Goal: Information Seeking & Learning: Learn about a topic

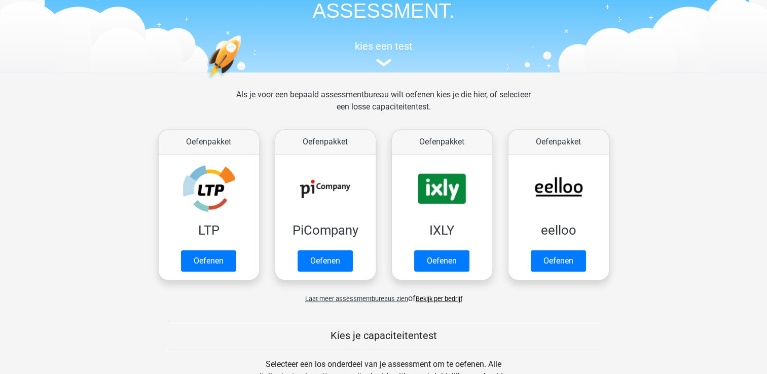
scroll to position [81, 0]
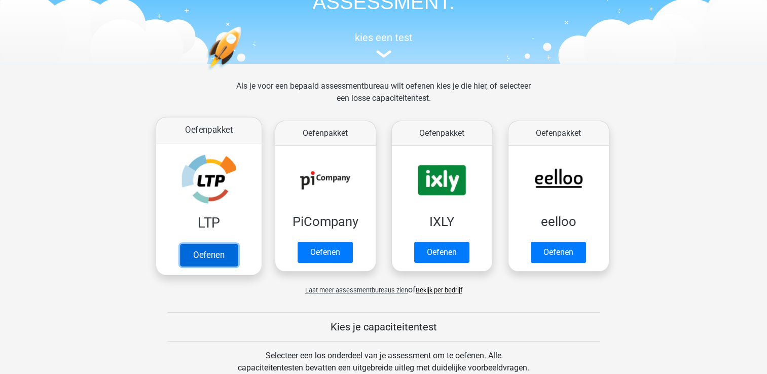
click at [208, 259] on link "Oefenen" at bounding box center [208, 255] width 58 height 22
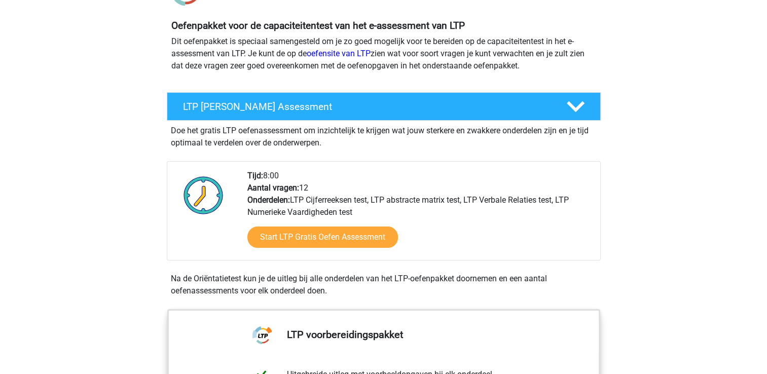
scroll to position [104, 0]
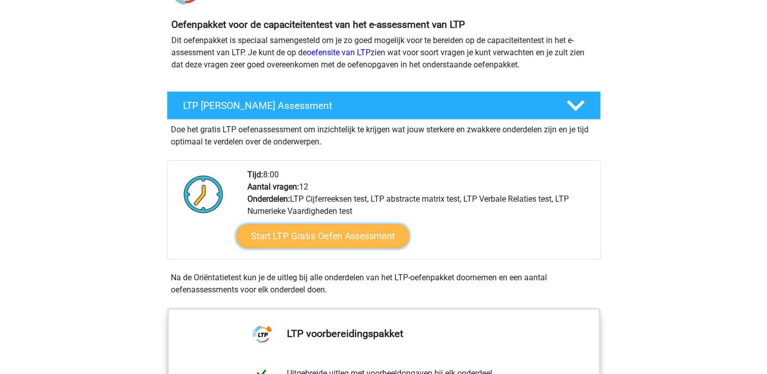
click at [318, 234] on link "Start LTP Gratis Oefen Assessment" at bounding box center [322, 236] width 173 height 24
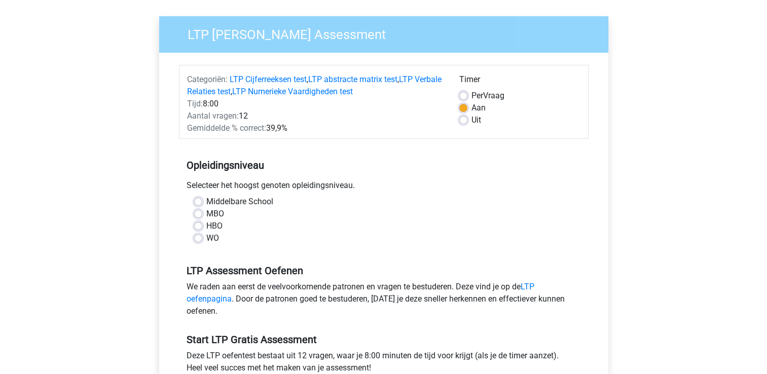
scroll to position [91, 0]
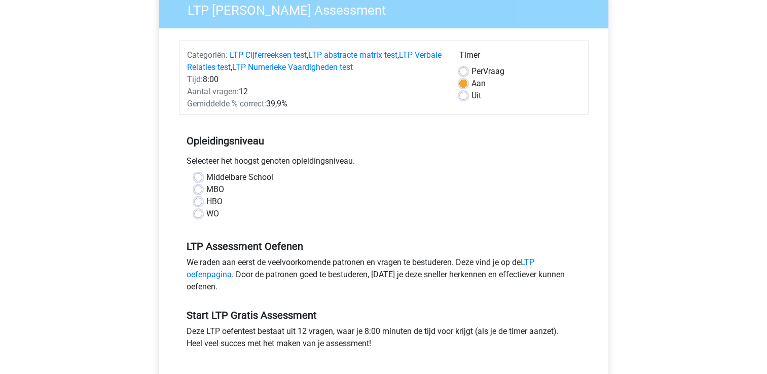
click at [206, 212] on label "WO" at bounding box center [212, 214] width 13 height 12
click at [197, 212] on input "WO" at bounding box center [198, 213] width 8 height 10
radio input "true"
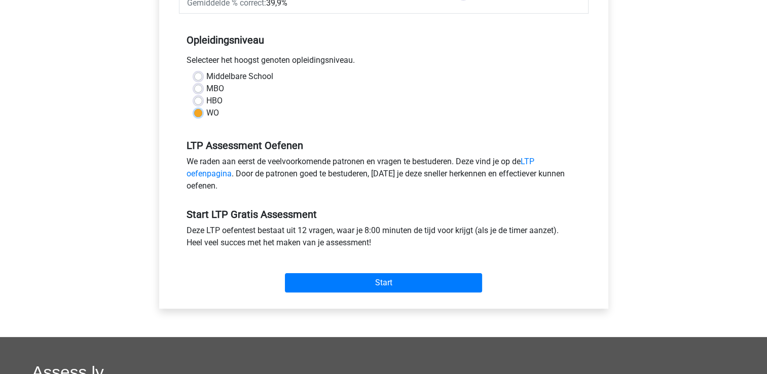
scroll to position [193, 0]
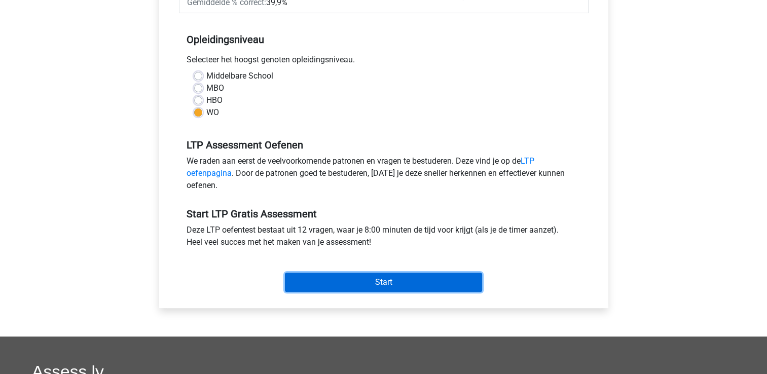
click at [401, 283] on input "Start" at bounding box center [383, 282] width 197 height 19
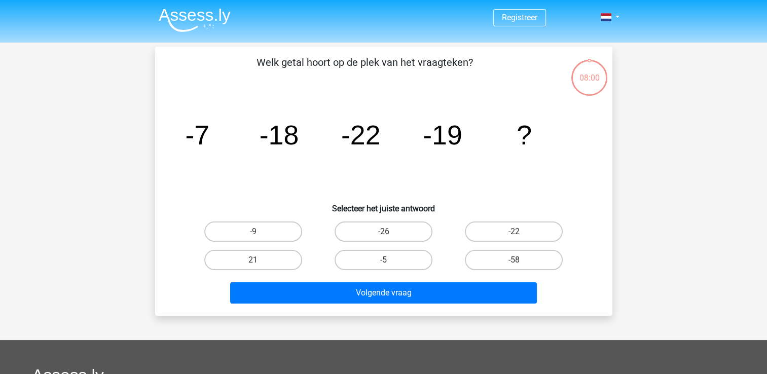
click at [401, 283] on button "Volgende vraag" at bounding box center [383, 292] width 307 height 21
click at [408, 181] on icon "image/svg+xml -7 -18 -22 -19 ?" at bounding box center [383, 144] width 409 height 102
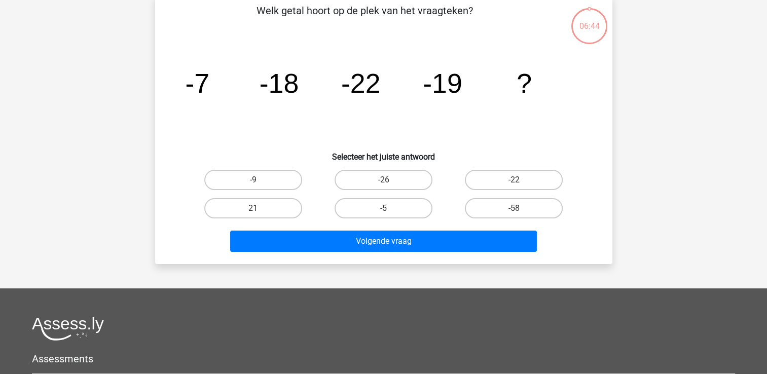
scroll to position [10, 0]
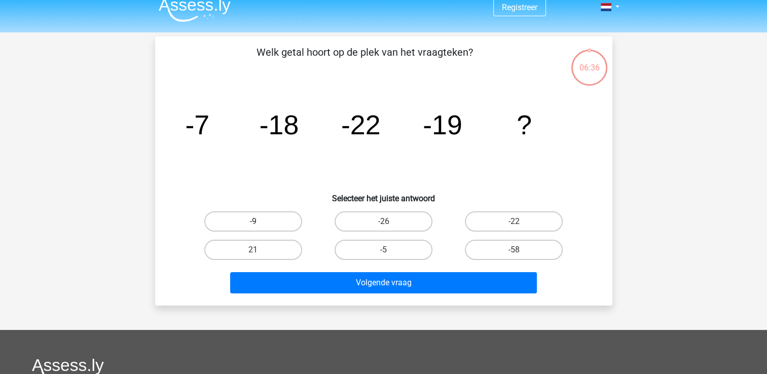
click at [264, 216] on label "-9" at bounding box center [253, 221] width 98 height 20
click at [260, 222] on input "-9" at bounding box center [256, 225] width 7 height 7
radio input "true"
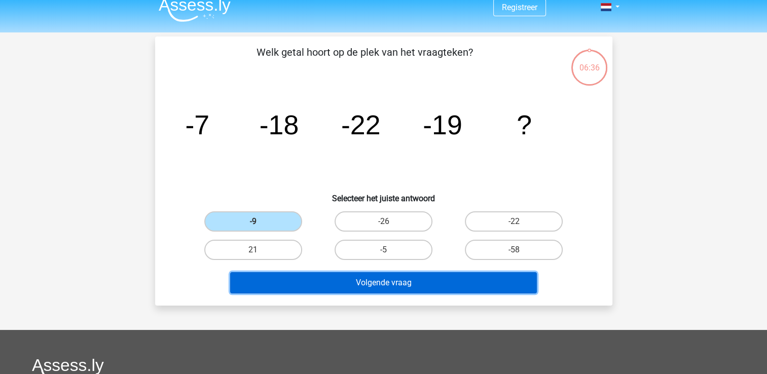
click at [383, 278] on button "Volgende vraag" at bounding box center [383, 282] width 307 height 21
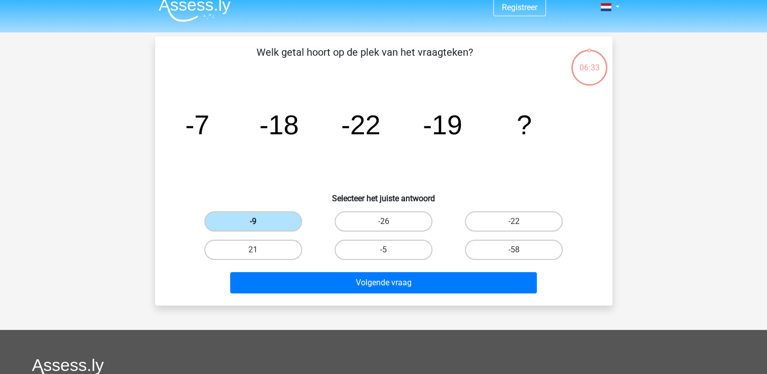
click at [253, 213] on label "-9" at bounding box center [253, 221] width 98 height 20
click at [253, 222] on input "-9" at bounding box center [256, 225] width 7 height 7
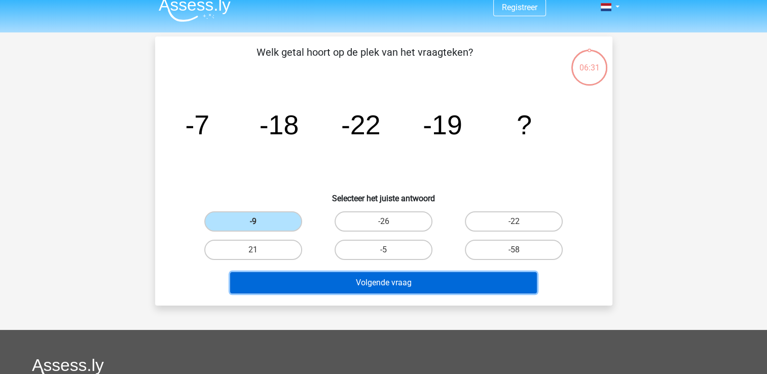
click at [397, 279] on button "Volgende vraag" at bounding box center [383, 282] width 307 height 21
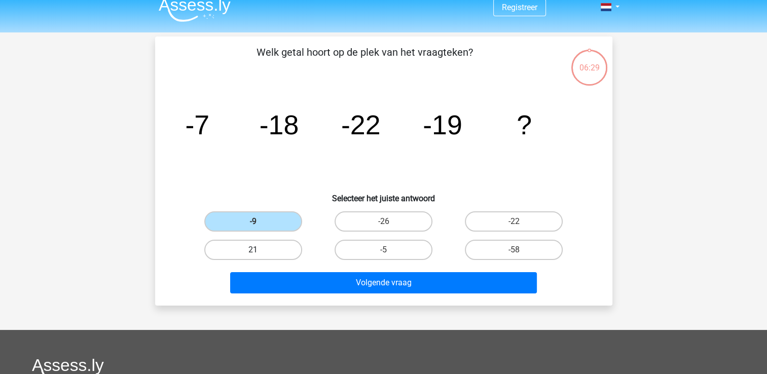
click at [258, 244] on label "21" at bounding box center [253, 250] width 98 height 20
click at [258, 250] on input "21" at bounding box center [256, 253] width 7 height 7
radio input "true"
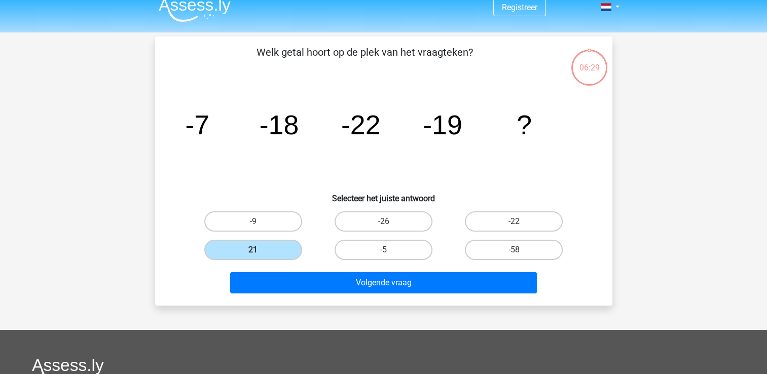
click at [253, 222] on input "-9" at bounding box center [256, 225] width 7 height 7
radio input "true"
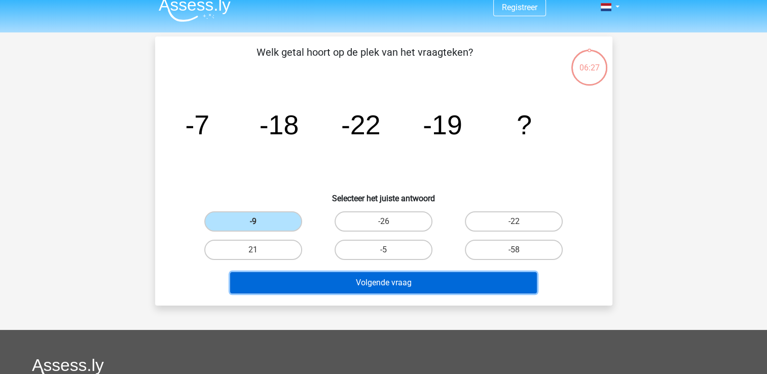
click at [373, 285] on button "Volgende vraag" at bounding box center [383, 282] width 307 height 21
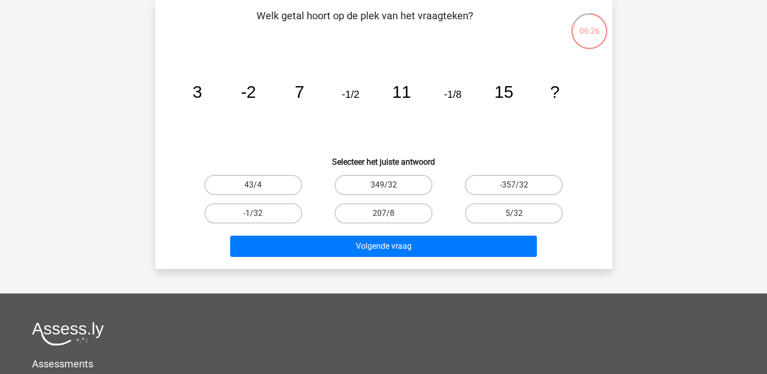
scroll to position [15, 0]
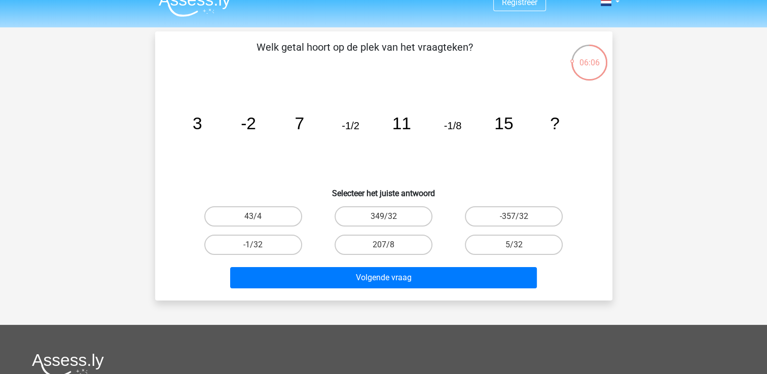
click at [470, 112] on icon "image/svg+xml 3 -2 7 -1/2 11 -1/8 15 ?" at bounding box center [383, 129] width 409 height 102
click at [453, 111] on icon "image/svg+xml 3 -2 7 -1/2 11 -1/8 15 ?" at bounding box center [383, 129] width 409 height 102
click at [275, 243] on label "-1/32" at bounding box center [253, 245] width 98 height 20
click at [260, 245] on input "-1/32" at bounding box center [256, 248] width 7 height 7
radio input "true"
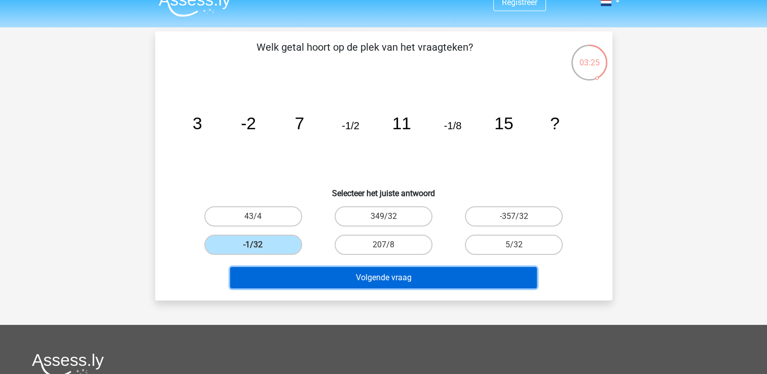
click at [426, 284] on button "Volgende vraag" at bounding box center [383, 277] width 307 height 21
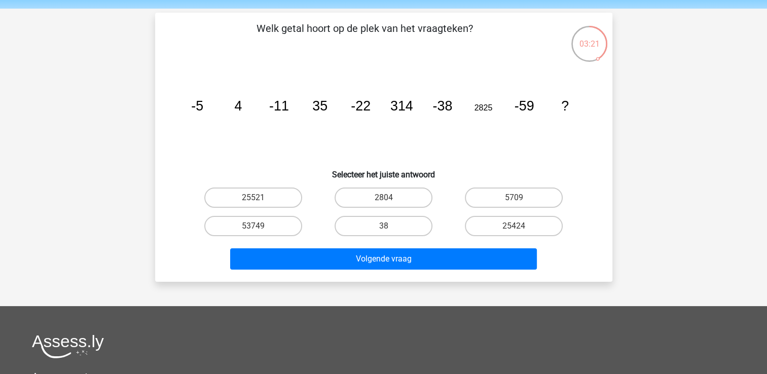
scroll to position [34, 0]
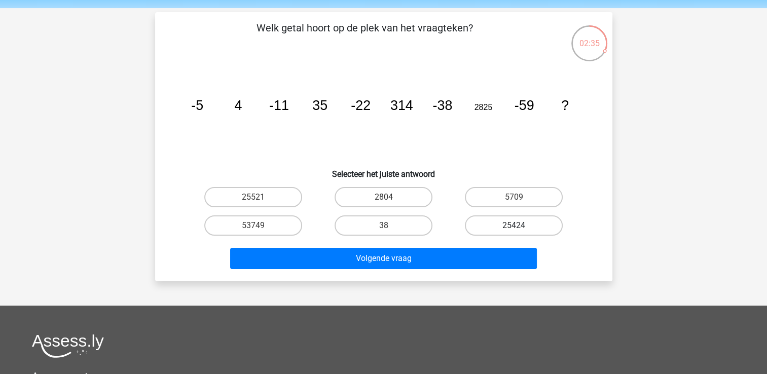
click at [494, 218] on label "25424" at bounding box center [514, 225] width 98 height 20
click at [514, 226] on input "25424" at bounding box center [517, 229] width 7 height 7
radio input "true"
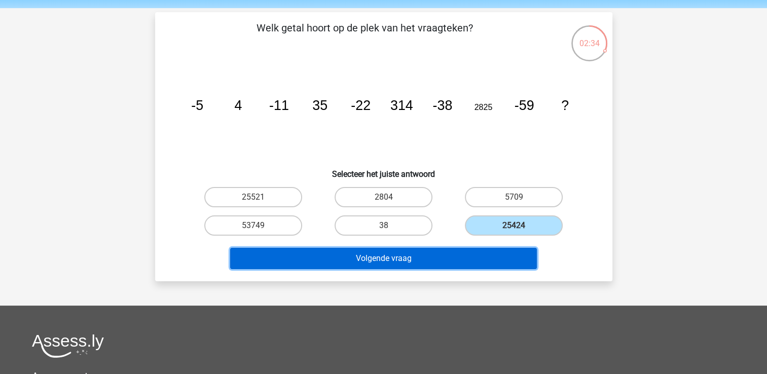
click at [422, 256] on button "Volgende vraag" at bounding box center [383, 258] width 307 height 21
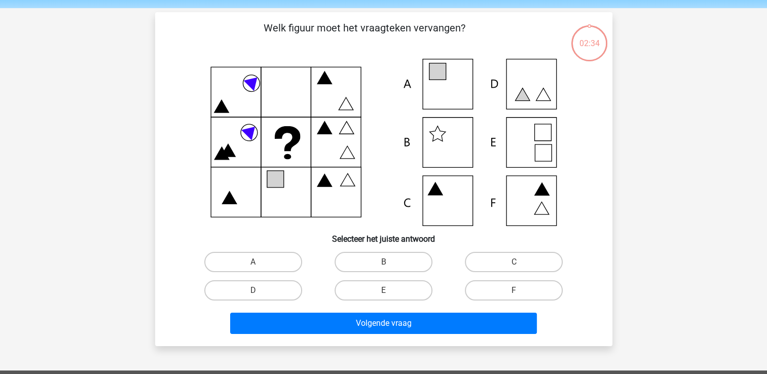
scroll to position [47, 0]
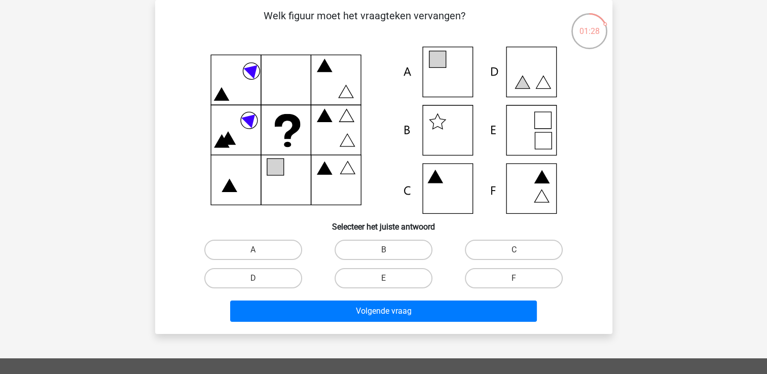
click at [445, 181] on icon at bounding box center [383, 130] width 409 height 167
click at [496, 236] on div "C" at bounding box center [514, 250] width 130 height 28
click at [503, 248] on label "C" at bounding box center [514, 250] width 98 height 20
click at [514, 250] on input "C" at bounding box center [517, 253] width 7 height 7
radio input "true"
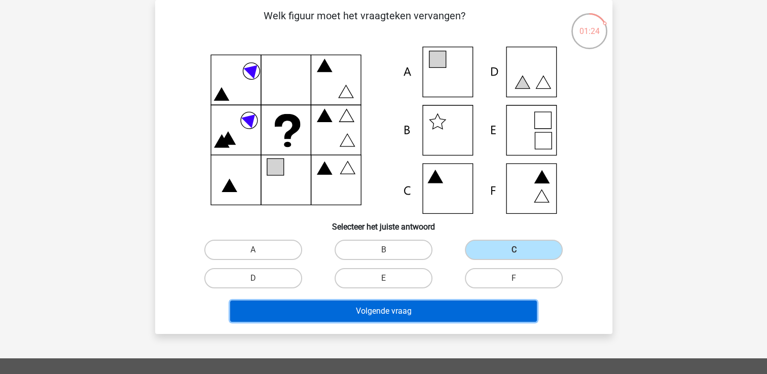
click at [393, 313] on button "Volgende vraag" at bounding box center [383, 311] width 307 height 21
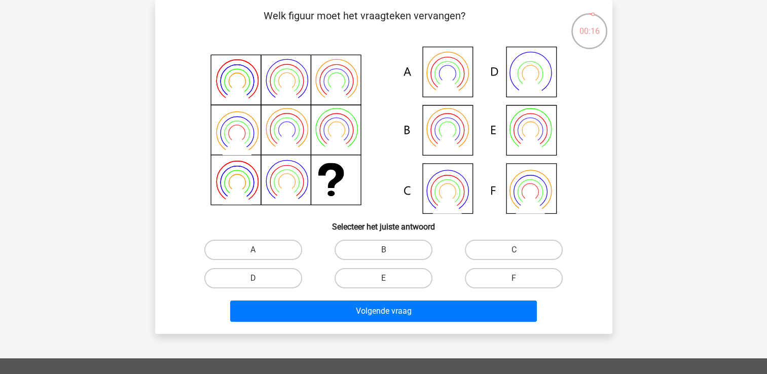
click at [445, 67] on icon at bounding box center [383, 130] width 409 height 167
click at [262, 249] on label "A" at bounding box center [253, 250] width 98 height 20
click at [260, 250] on input "A" at bounding box center [256, 253] width 7 height 7
radio input "true"
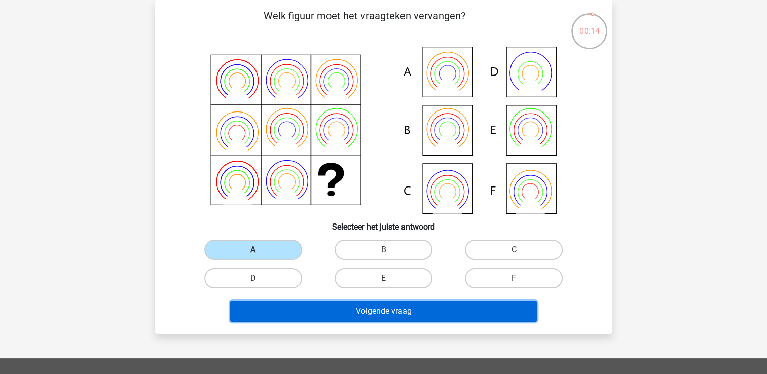
click at [377, 301] on button "Volgende vraag" at bounding box center [383, 311] width 307 height 21
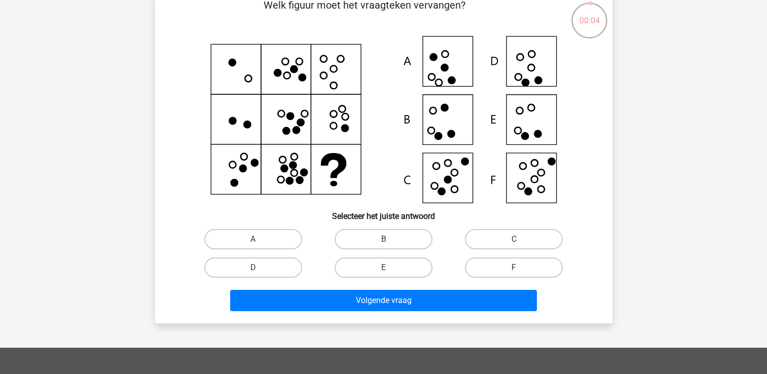
scroll to position [24, 0]
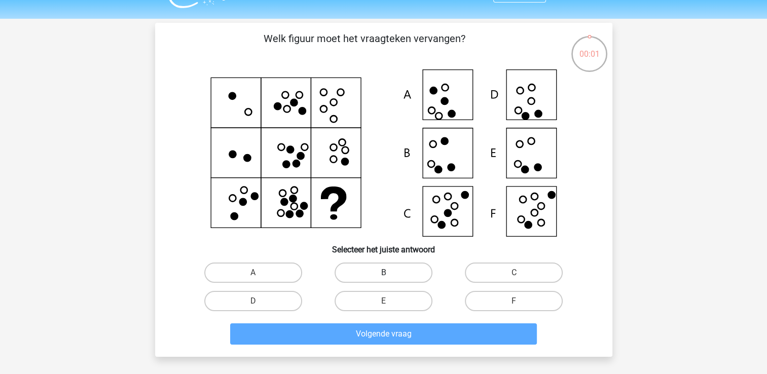
click at [379, 281] on label "B" at bounding box center [384, 273] width 98 height 20
click at [383, 279] on input "B" at bounding box center [386, 276] width 7 height 7
radio input "true"
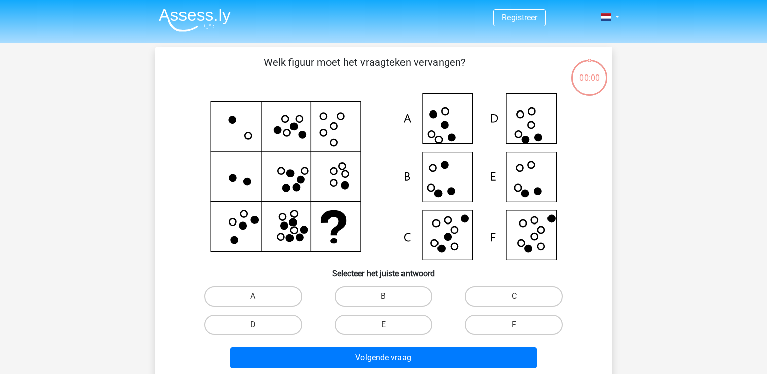
click at [379, 347] on button "Volgende vraag" at bounding box center [383, 357] width 307 height 21
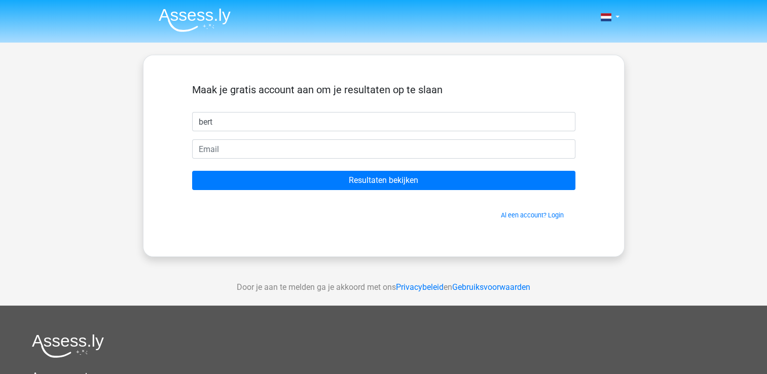
type input "bert"
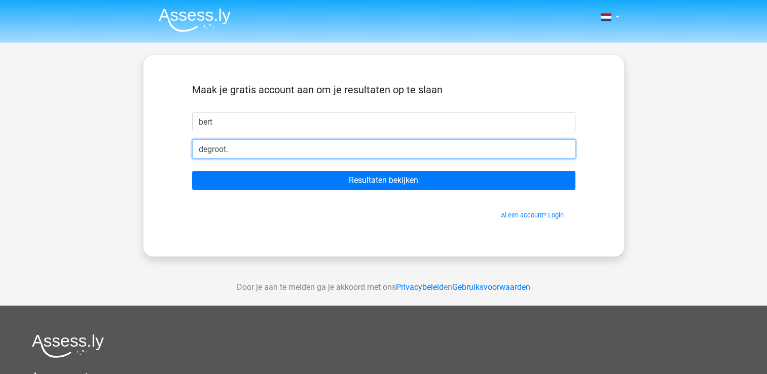
type input "[EMAIL_ADDRESS][PERSON_NAME][DOMAIN_NAME]"
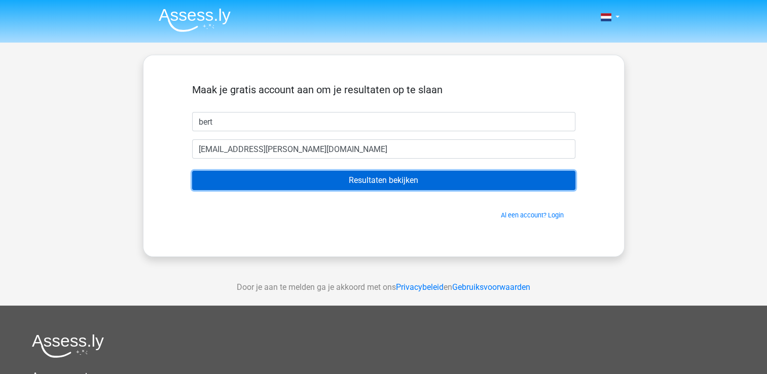
click at [351, 179] on input "Resultaten bekijken" at bounding box center [383, 180] width 383 height 19
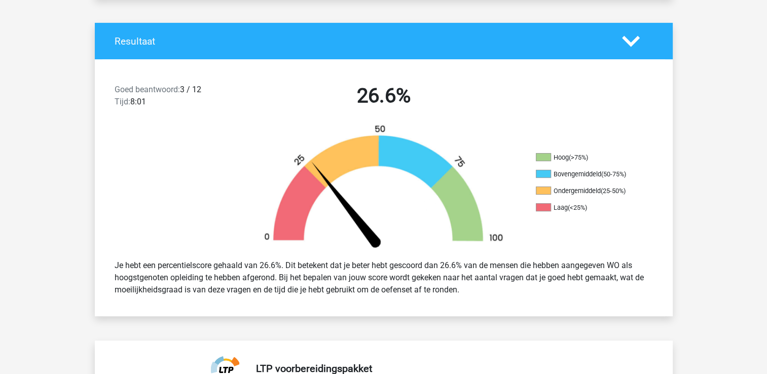
scroll to position [203, 0]
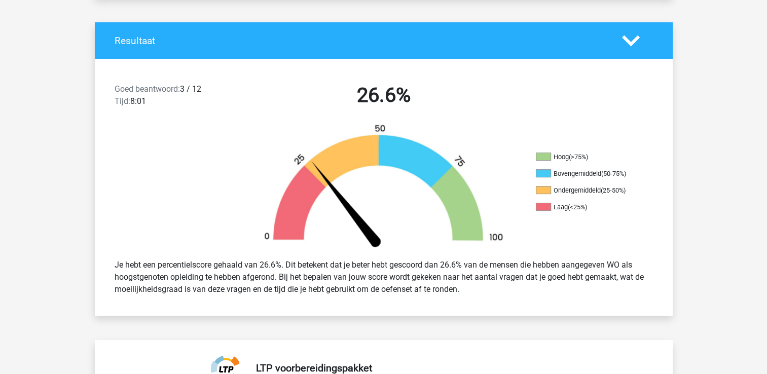
drag, startPoint x: 466, startPoint y: 289, endPoint x: 105, endPoint y: 260, distance: 362.6
click at [105, 260] on div "Je hebt een percentielscore gehaald van 26.6%. Dit betekent dat je beter hebt g…" at bounding box center [384, 277] width 578 height 53
click at [494, 290] on div "Je hebt een percentielscore gehaald van 26.6%. Dit betekent dat je beter hebt g…" at bounding box center [384, 277] width 554 height 45
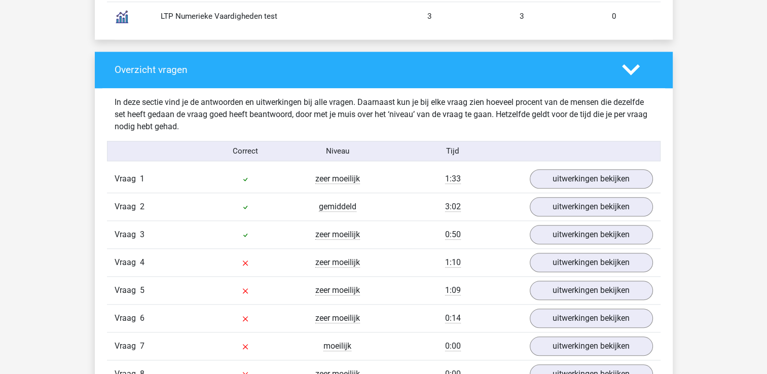
scroll to position [995, 0]
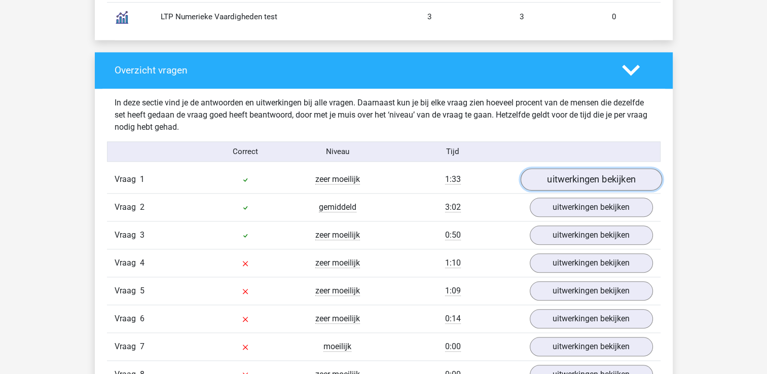
click at [576, 181] on link "uitwerkingen bekijken" at bounding box center [590, 180] width 141 height 22
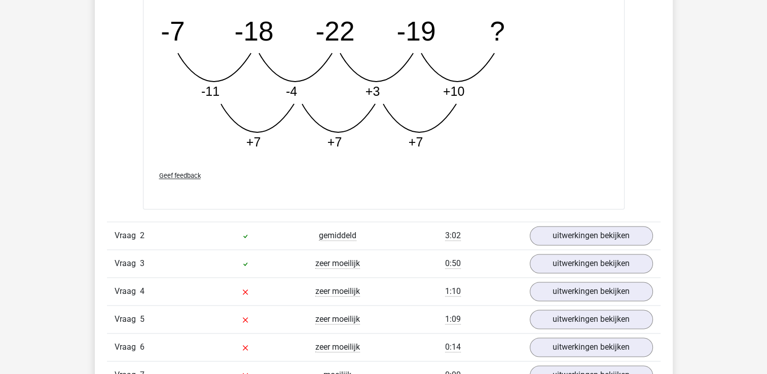
scroll to position [1484, 0]
click at [596, 234] on link "uitwerkingen bekijken" at bounding box center [590, 236] width 141 height 22
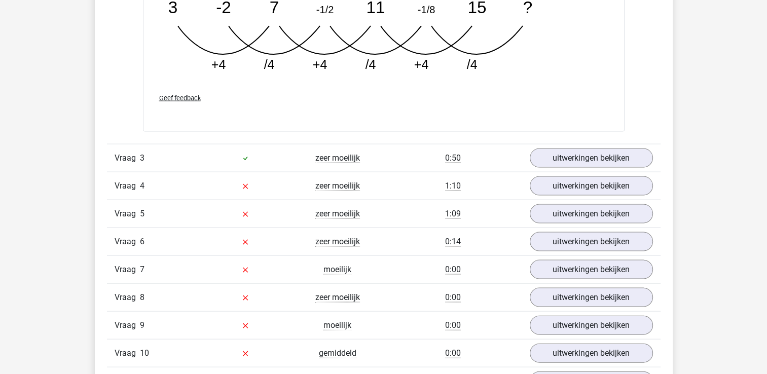
scroll to position [2080, 0]
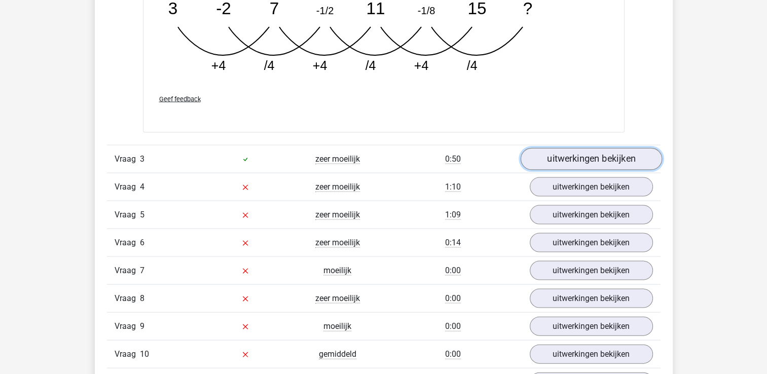
click at [591, 148] on link "uitwerkingen bekijken" at bounding box center [590, 159] width 141 height 22
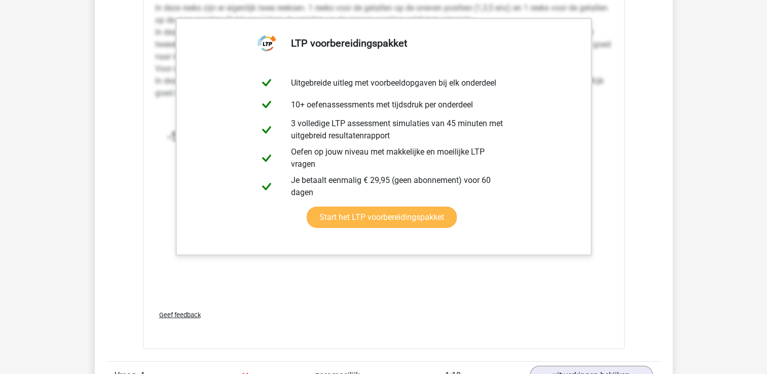
scroll to position [2362, 0]
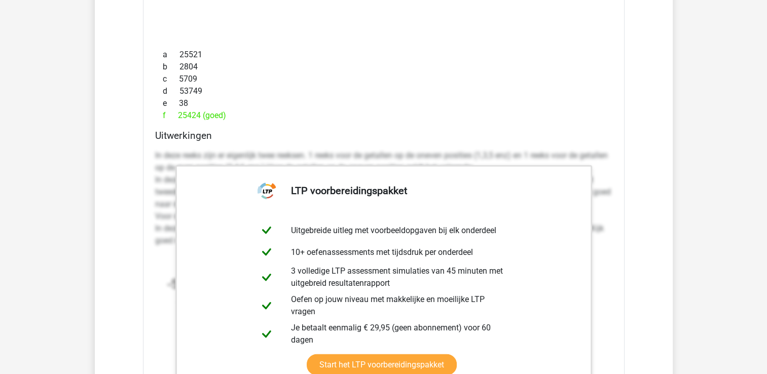
click at [545, 136] on h4 "Uitwerkingen" at bounding box center [383, 136] width 457 height 12
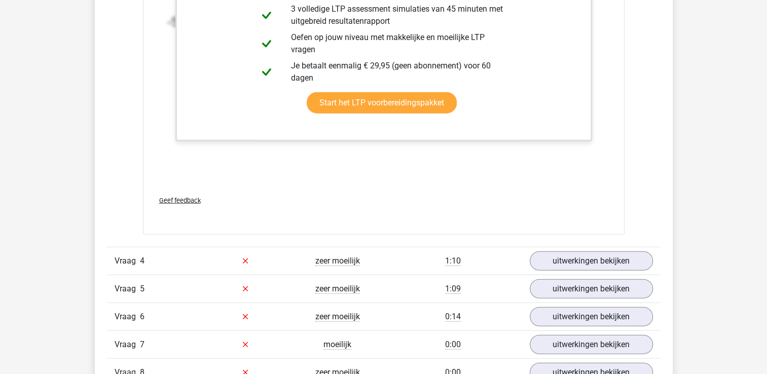
scroll to position [2689, 0]
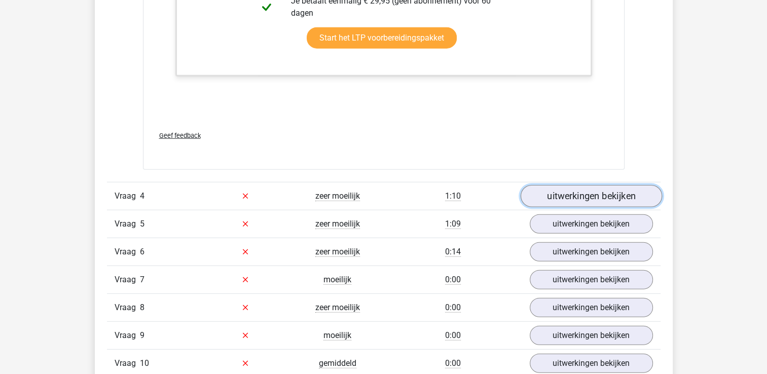
click at [592, 189] on link "uitwerkingen bekijken" at bounding box center [590, 196] width 141 height 22
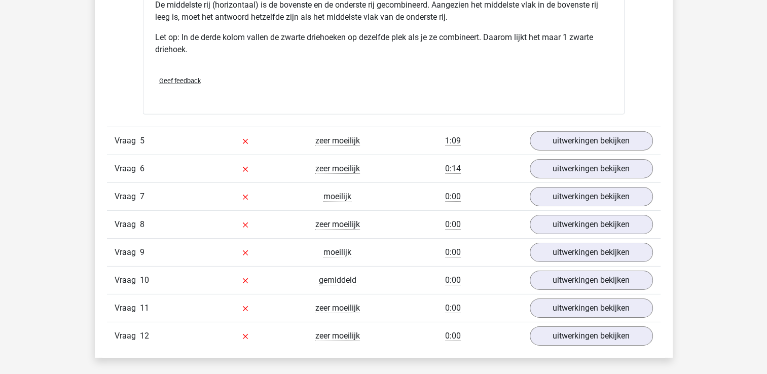
scroll to position [3212, 0]
click at [572, 137] on link "uitwerkingen bekijken" at bounding box center [590, 142] width 141 height 22
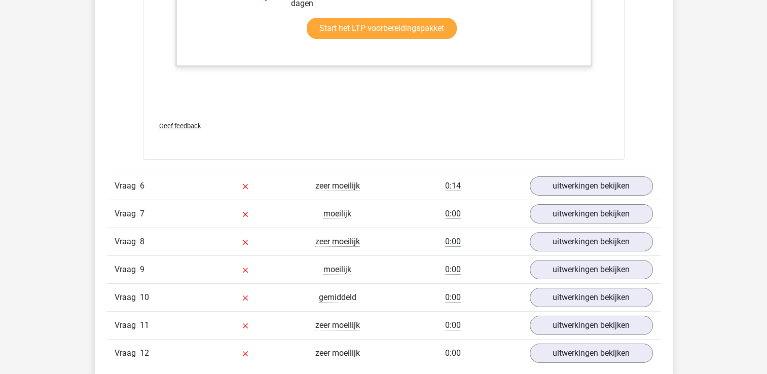
scroll to position [3866, 0]
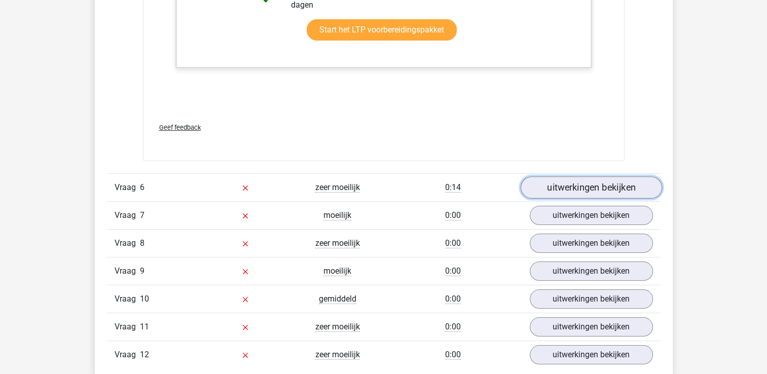
click at [565, 183] on link "uitwerkingen bekijken" at bounding box center [590, 187] width 141 height 22
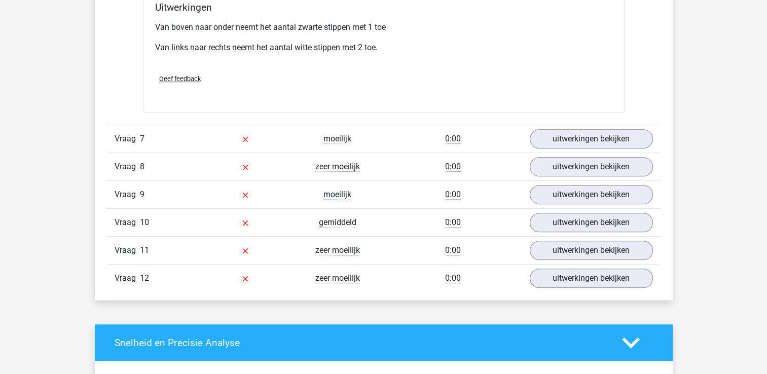
scroll to position [4359, 0]
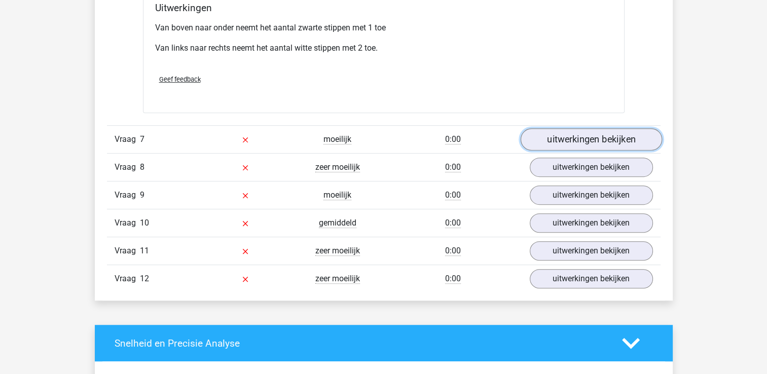
click at [583, 128] on link "uitwerkingen bekijken" at bounding box center [590, 139] width 141 height 22
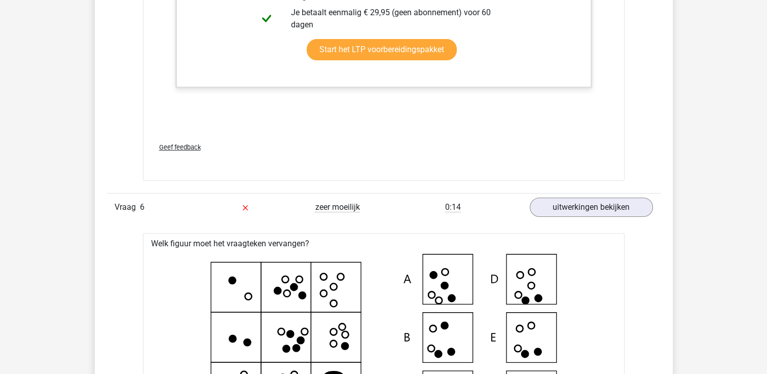
scroll to position [3783, 0]
